Goal: Use online tool/utility

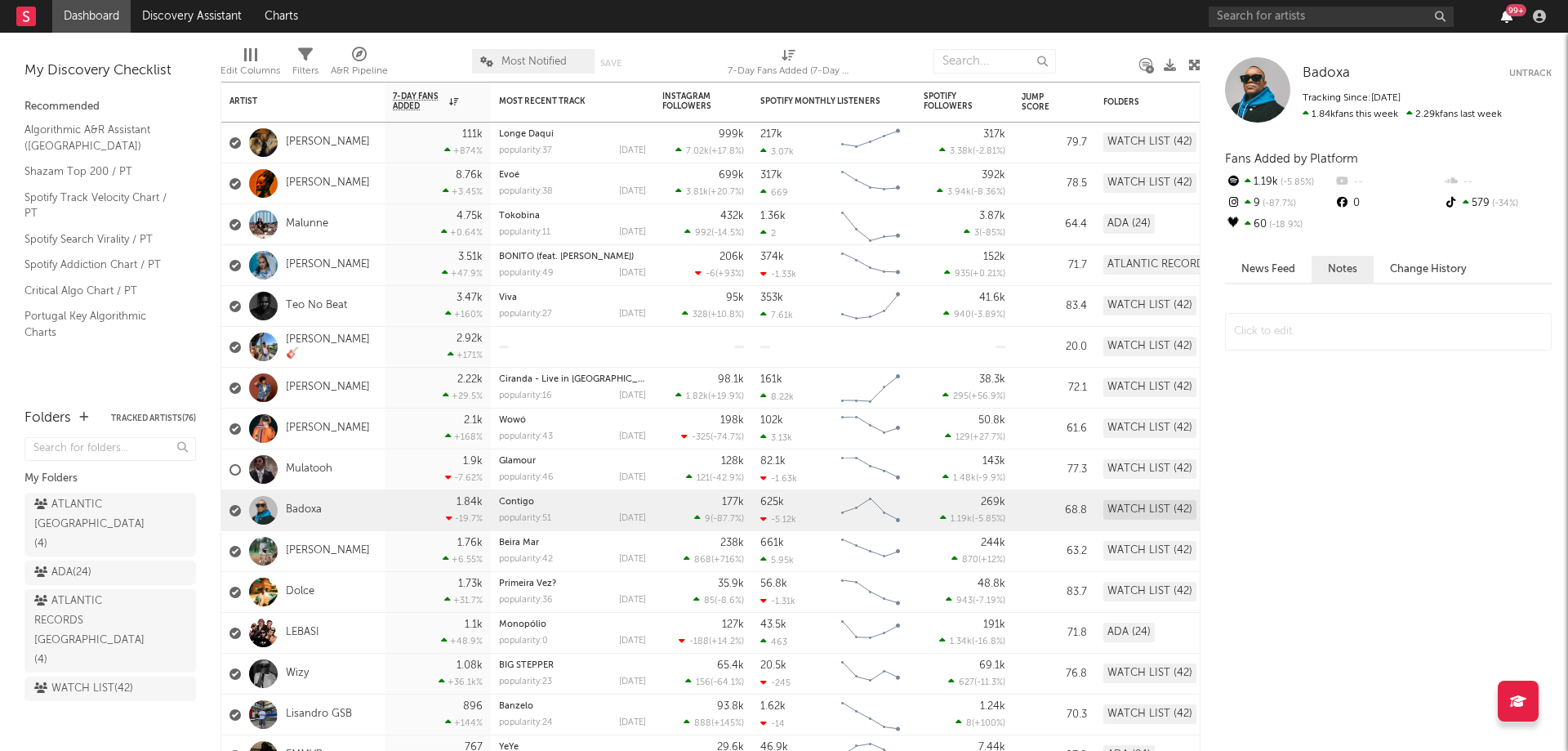
click at [1503, 14] on icon "button" at bounding box center [1506, 16] width 12 height 13
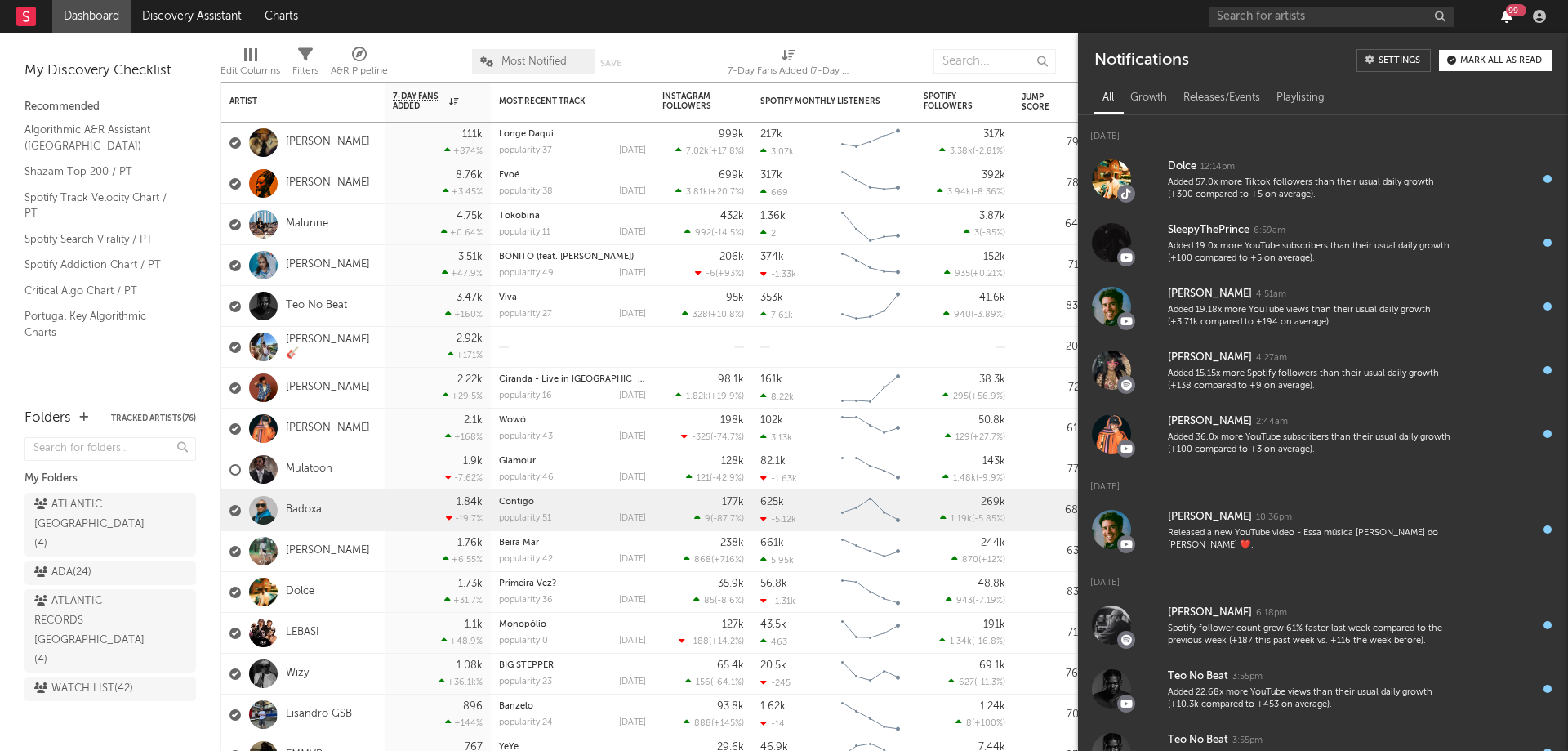
click at [1503, 14] on icon "button" at bounding box center [1506, 16] width 12 height 13
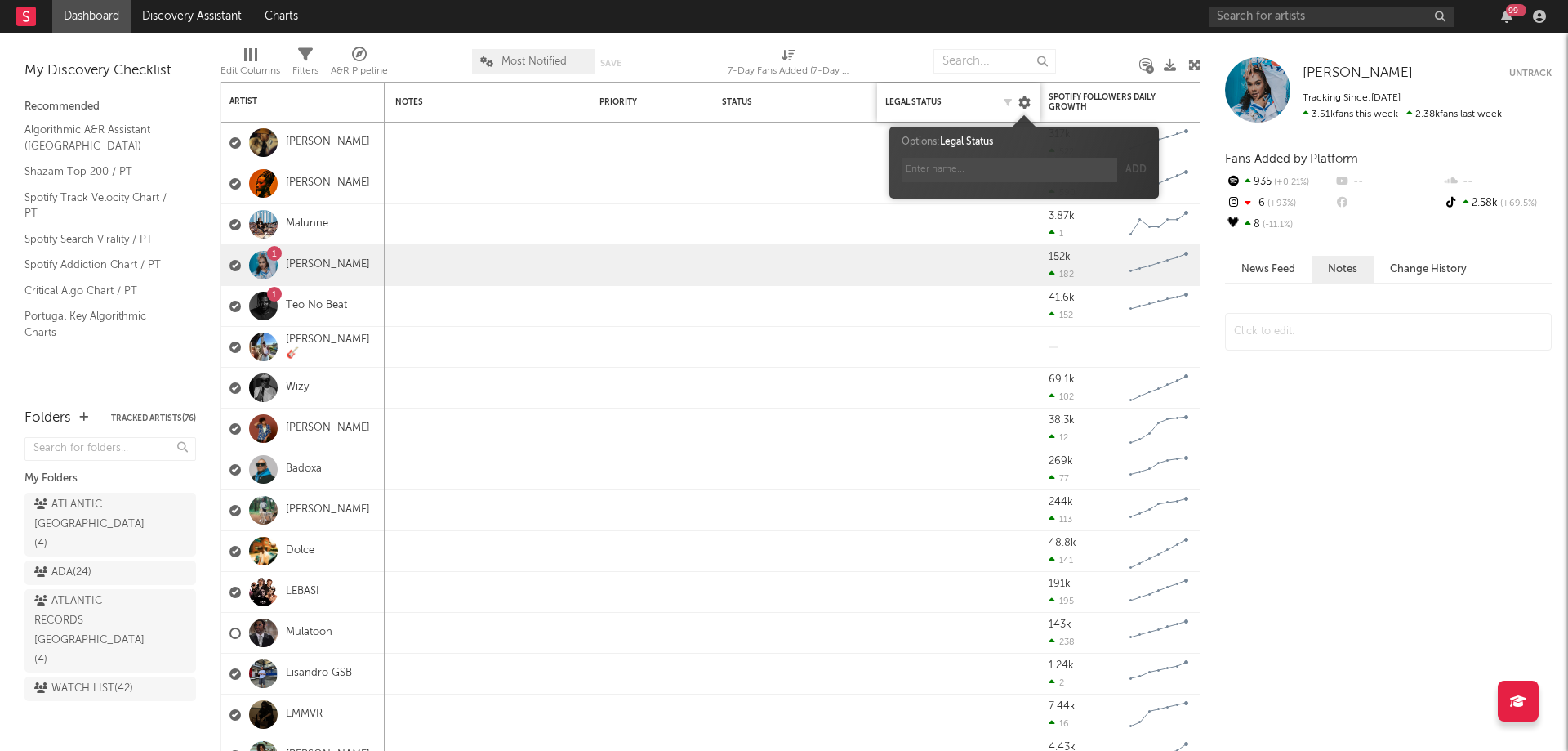
click at [1024, 105] on icon at bounding box center [1024, 102] width 13 height 13
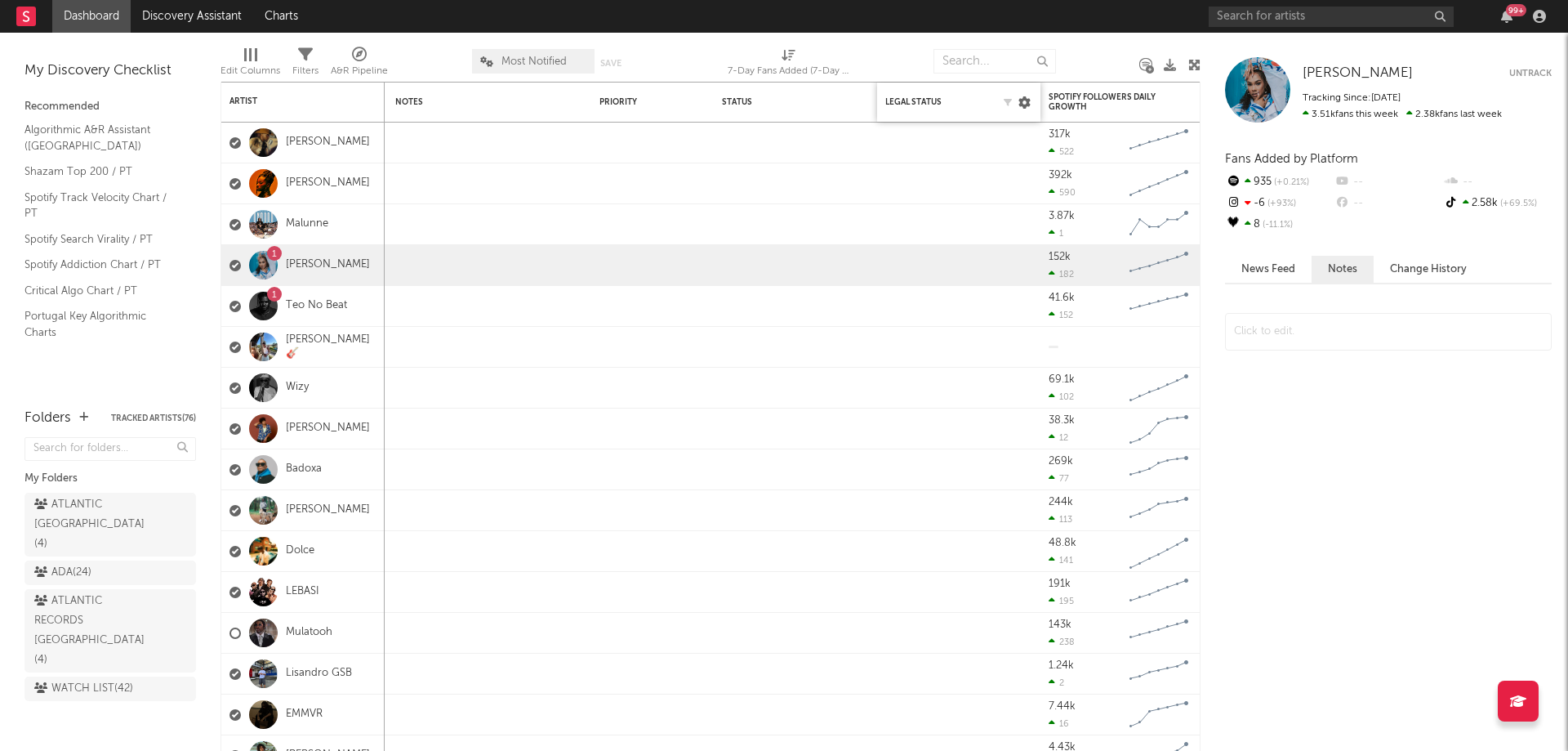
click at [1024, 105] on icon at bounding box center [1024, 102] width 13 height 13
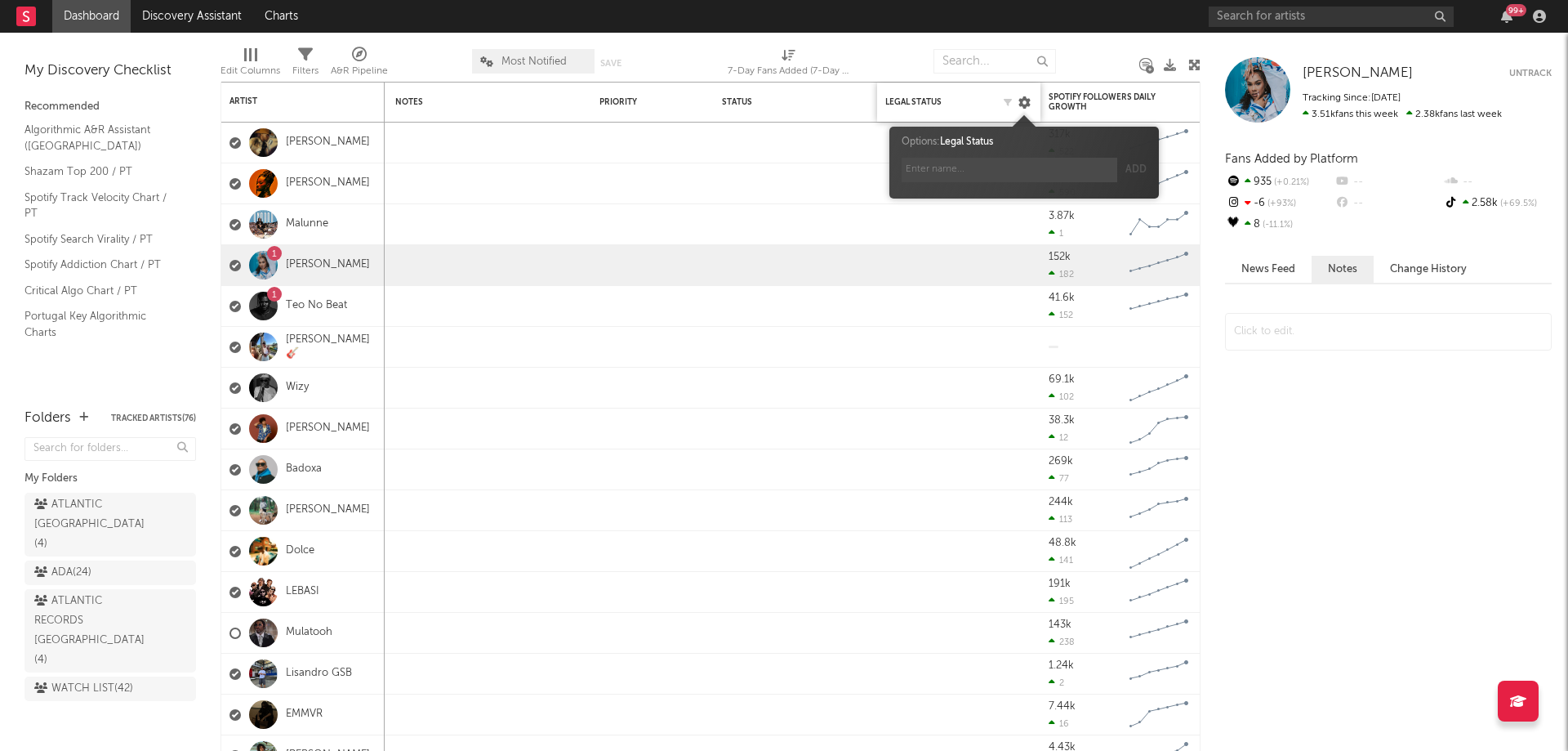
click at [1025, 102] on icon at bounding box center [1024, 102] width 13 height 13
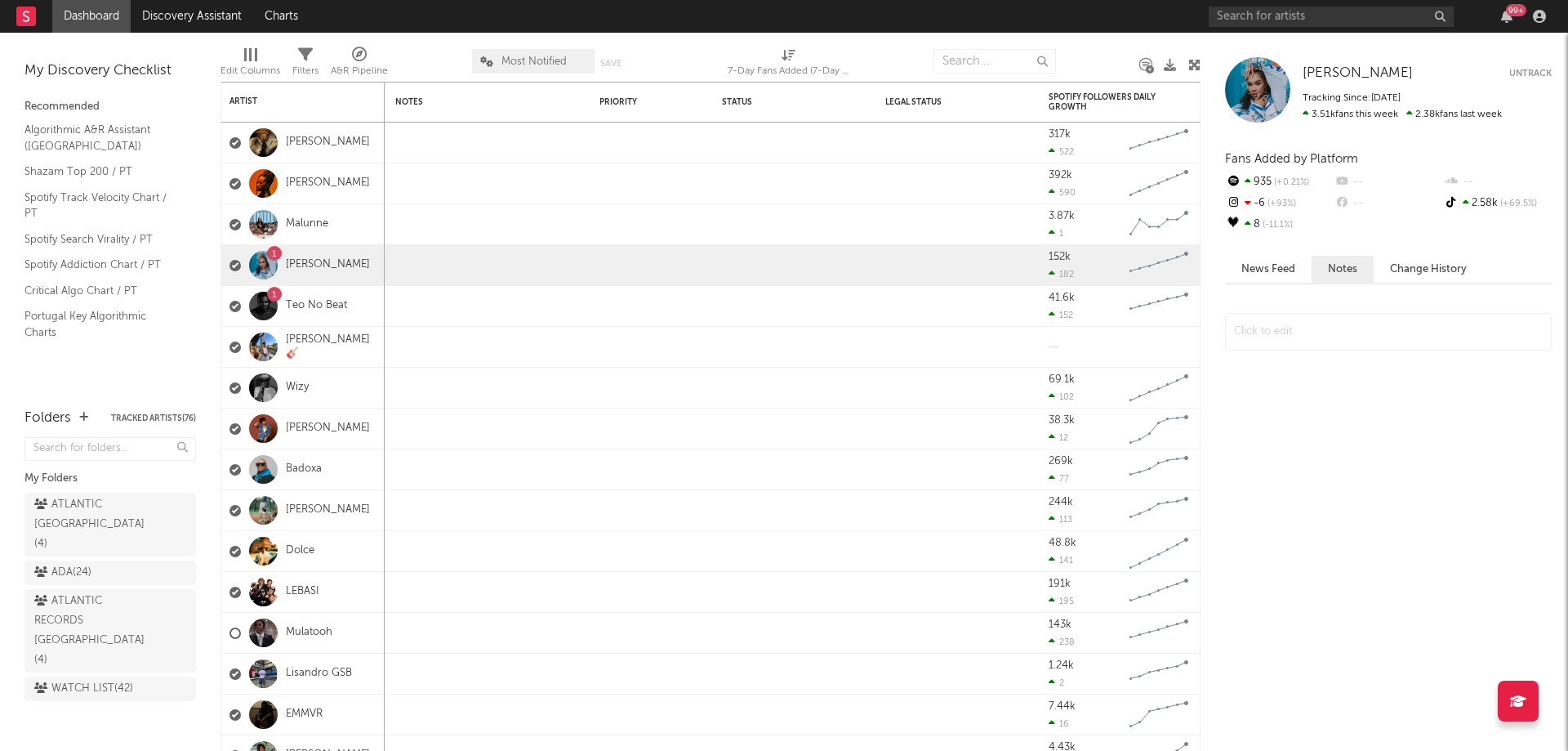
click at [1150, 70] on icon at bounding box center [1150, 69] width 8 height 8
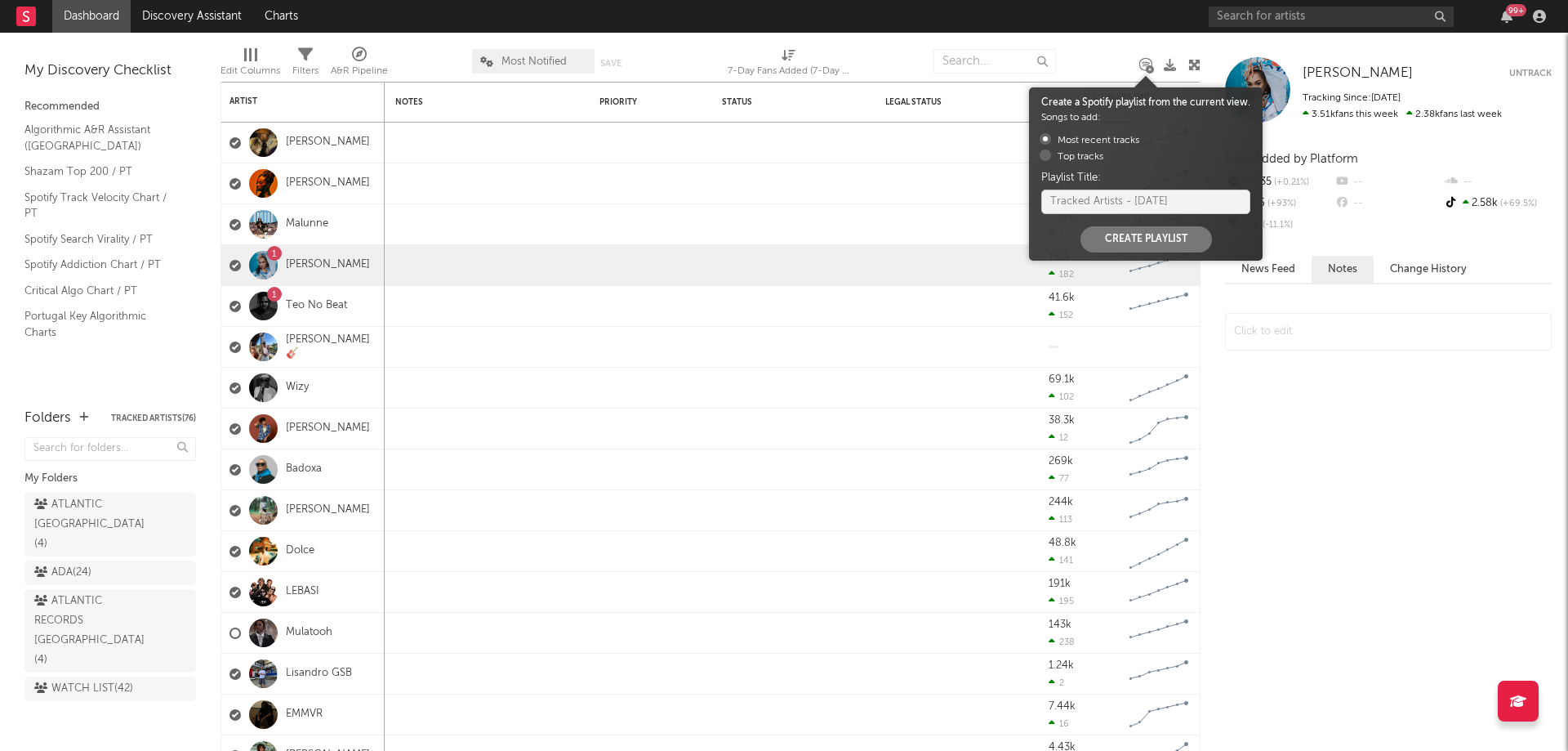
click at [1125, 47] on div at bounding box center [1098, 61] width 60 height 41
